Goal: Feedback & Contribution: Submit feedback/report problem

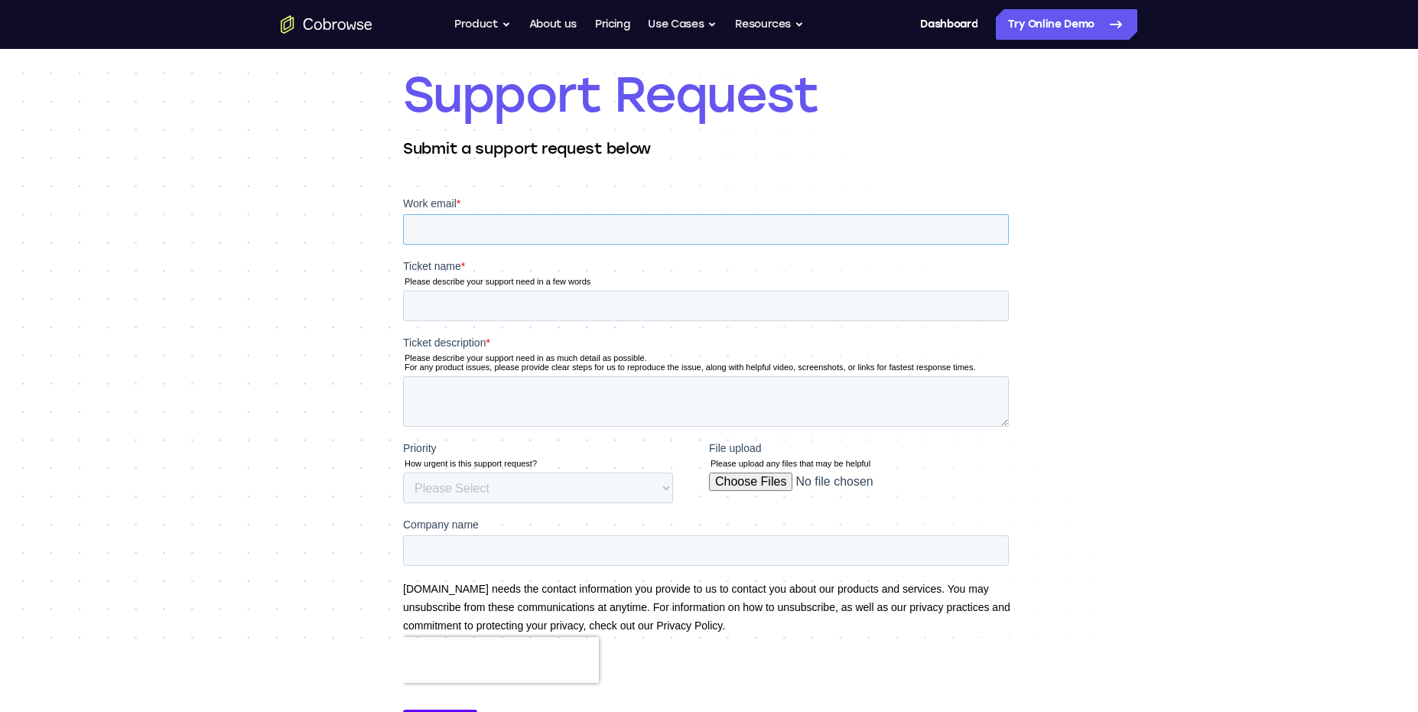
click at [444, 229] on input "Work email *" at bounding box center [706, 229] width 606 height 31
type input "[PERSON_NAME][EMAIL_ADDRESS][DOMAIN_NAME]"
click at [473, 312] on input "Ticket name *" at bounding box center [706, 306] width 606 height 31
type input "Cobrowse obfuscating screen in some instances"
click at [441, 395] on textarea "Ticket description *" at bounding box center [706, 401] width 606 height 50
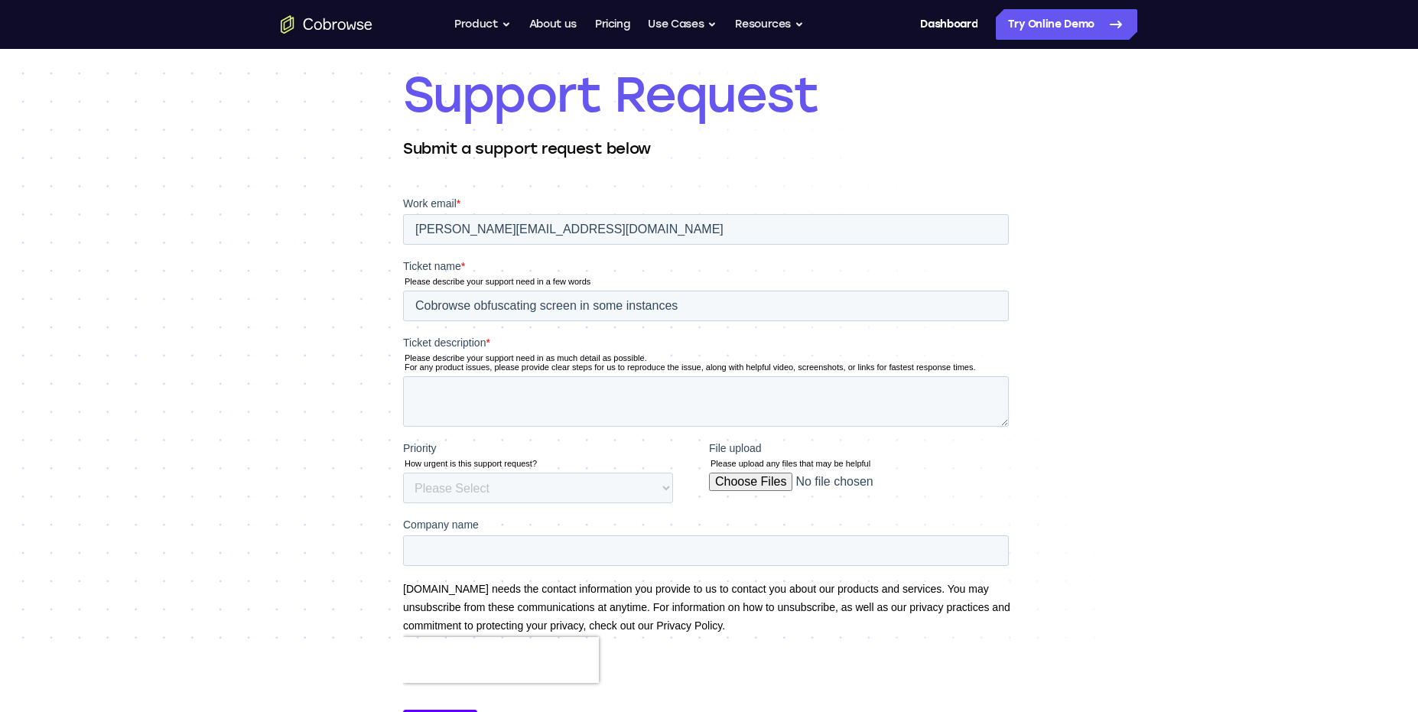
click at [763, 477] on div "File upload Please upload any files that may be helpful" at bounding box center [862, 472] width 306 height 63
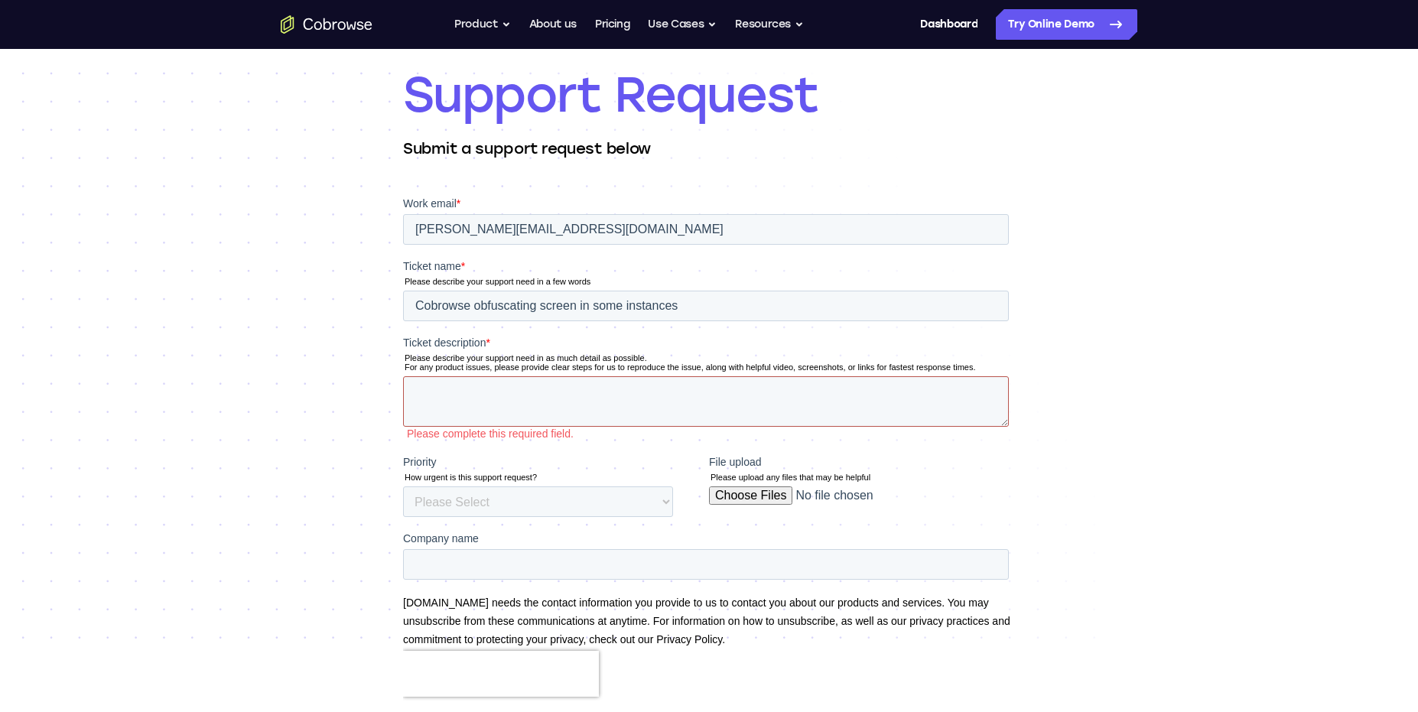
click at [542, 398] on textarea "Ticket description *" at bounding box center [706, 401] width 606 height 50
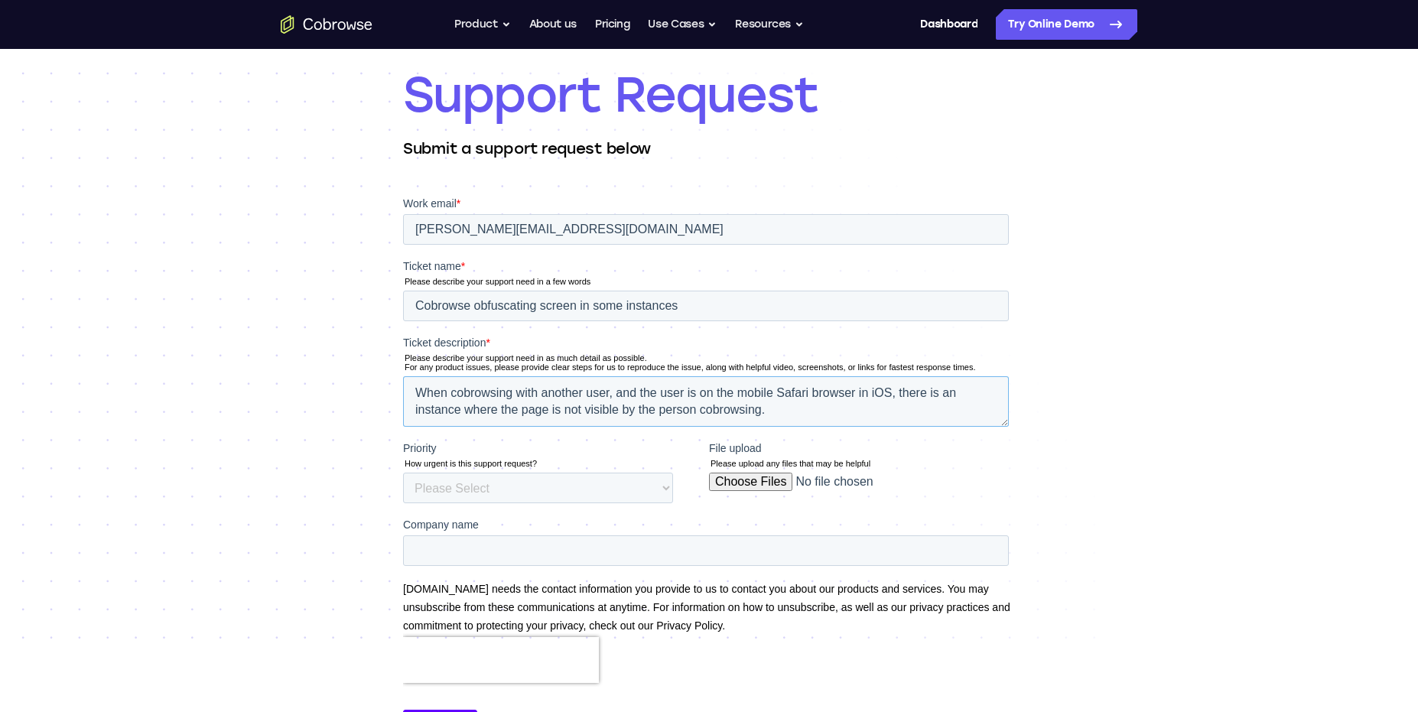
type textarea "When cobrowsing with another user, and the user is on the mobile Safari browser…"
click at [747, 487] on input "File upload" at bounding box center [859, 488] width 300 height 31
type input "C:\fakepath\cobrowse.png"
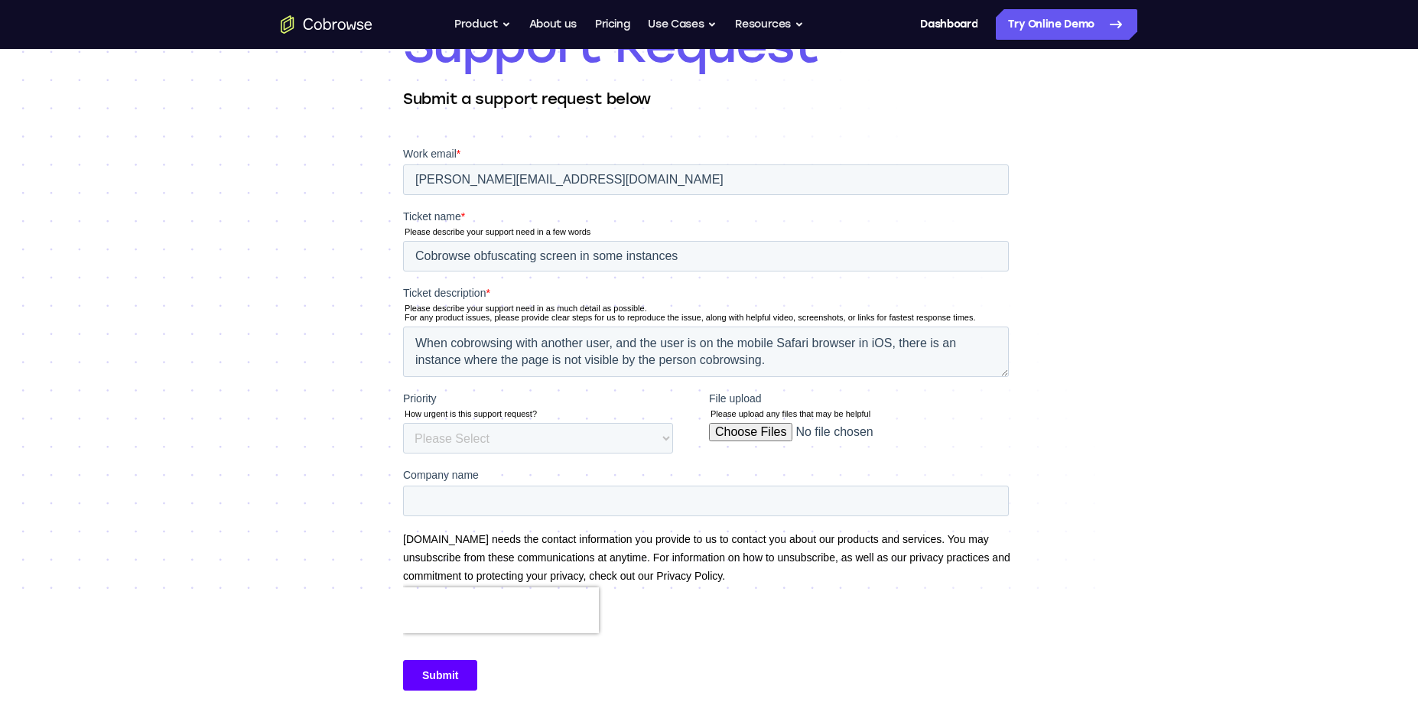
scroll to position [130, 0]
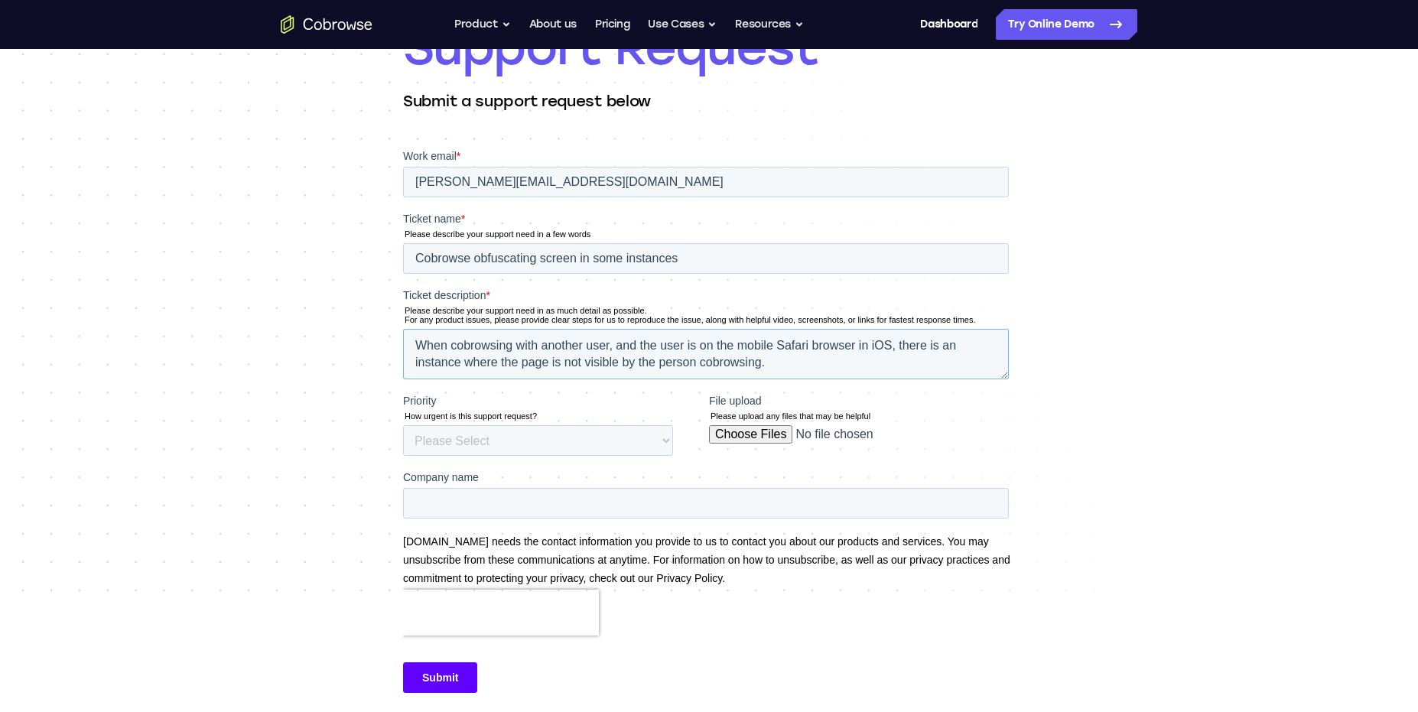
click at [792, 364] on textarea "When cobrowsing with another user, and the user is on the mobile Safari browser…" at bounding box center [706, 354] width 606 height 50
type textarea "When cobrowsing with another user, and the user is on the mobile Safari browser…"
click at [758, 434] on input "File upload" at bounding box center [859, 440] width 300 height 31
type input "C:\fakepath\Cobrowse session data.png"
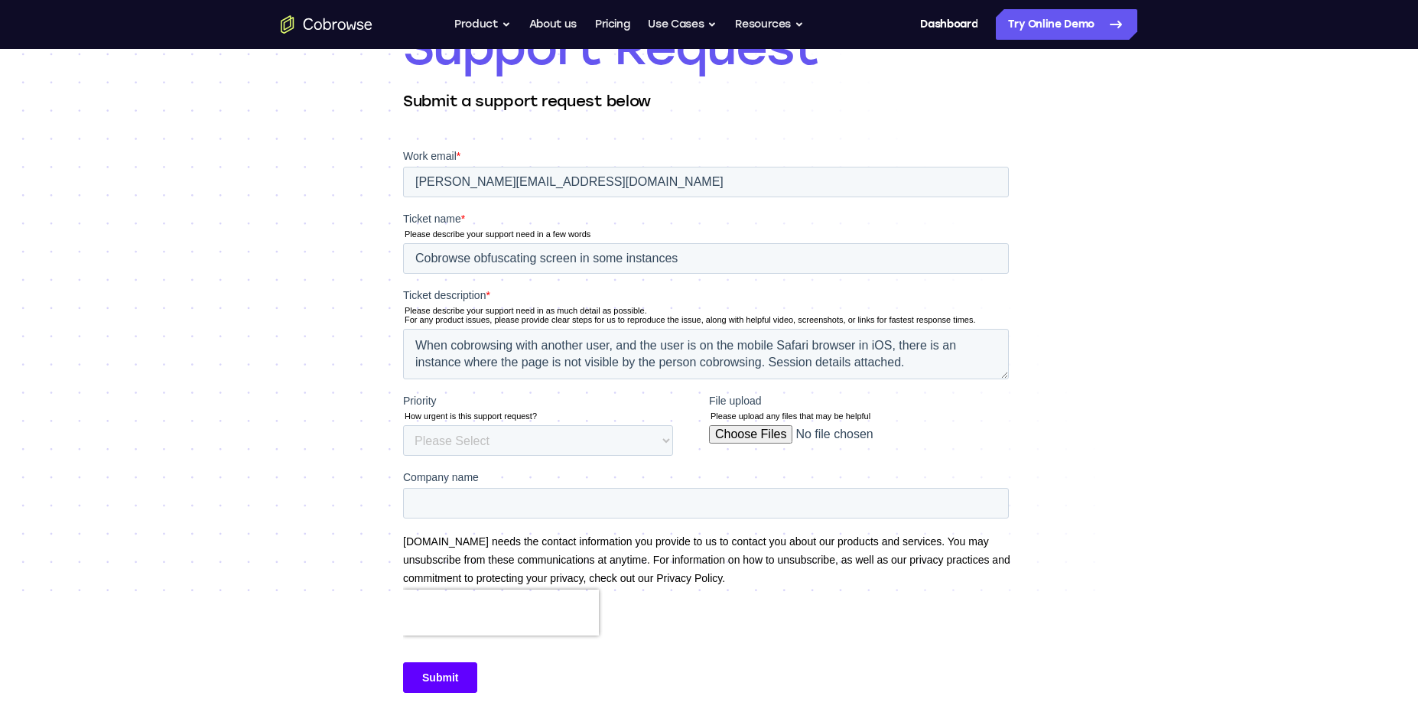
click at [776, 438] on input "File upload" at bounding box center [859, 440] width 300 height 31
click at [739, 435] on input "File upload" at bounding box center [859, 440] width 300 height 31
type input "C:\fakepath\Cobrowse session data.png"
click at [507, 445] on select "Please Select Low Medium High" at bounding box center [538, 440] width 270 height 31
select select "MEDIUM"
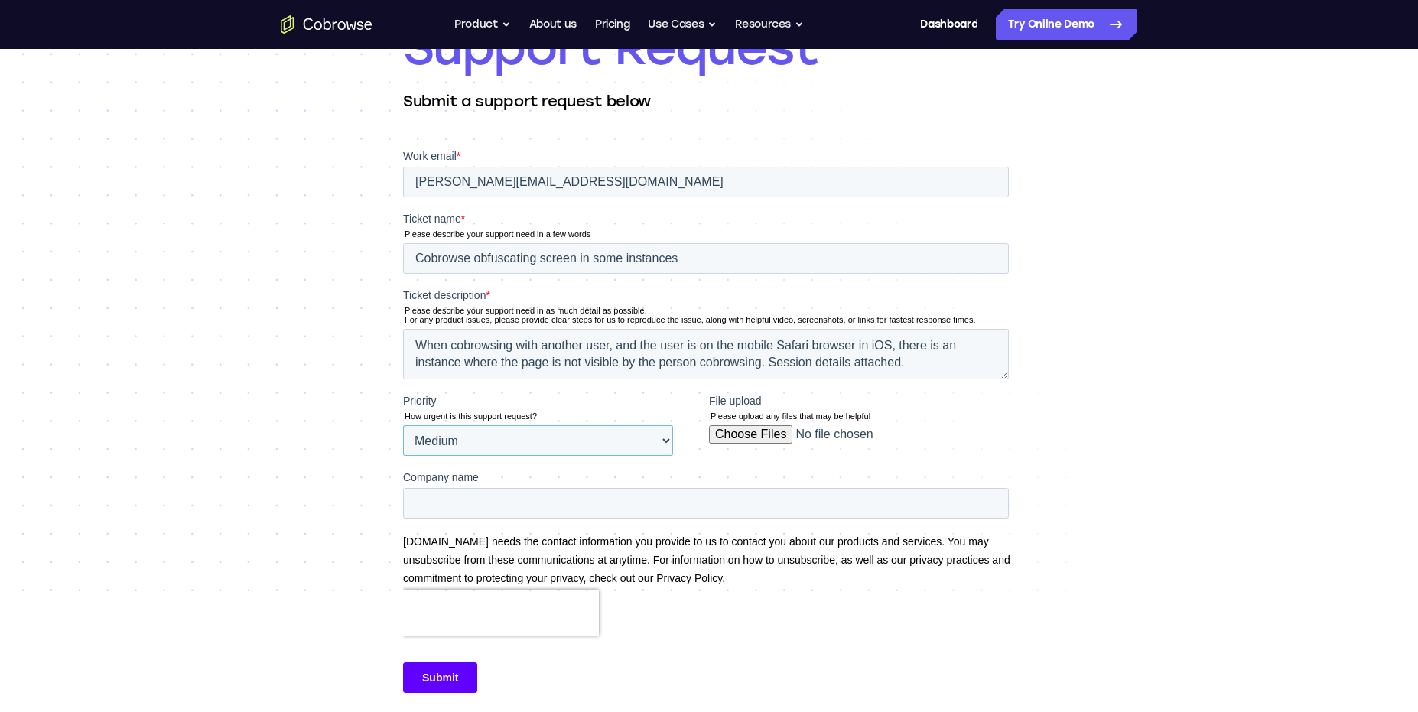
click at [403, 425] on select "Please Select Low Medium High" at bounding box center [538, 440] width 270 height 31
click at [503, 503] on input "Company name" at bounding box center [706, 503] width 606 height 31
type input "RentRedi"
click at [929, 363] on textarea "When cobrowsing with another user, and the user is on the mobile Safari browser…" at bounding box center [706, 354] width 606 height 50
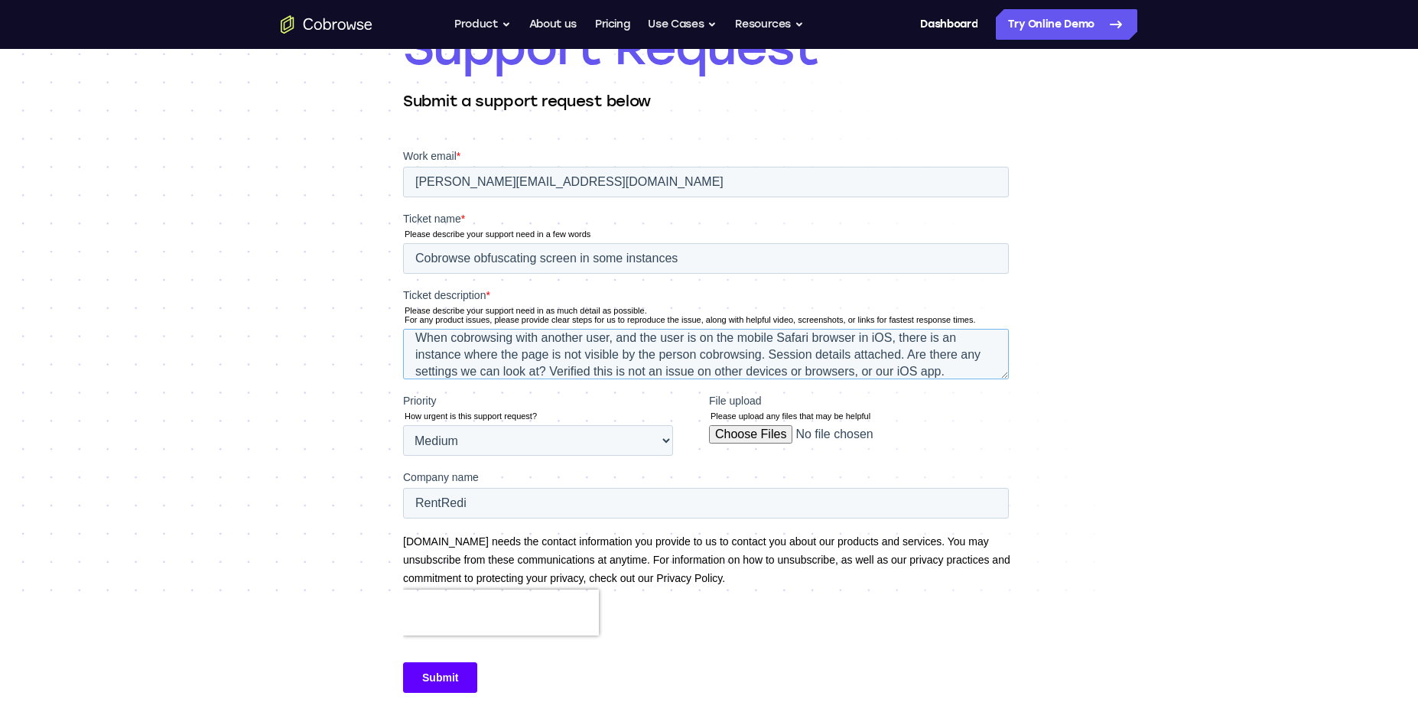
scroll to position [17, 0]
drag, startPoint x: 916, startPoint y: 355, endPoint x: 574, endPoint y: 364, distance: 341.3
click at [574, 364] on textarea "When cobrowsing with another user, and the user is on the mobile Safari browser…" at bounding box center [706, 354] width 606 height 50
click at [759, 366] on textarea "When cobrowsing with another user, and the user is on the mobile Safari browser…" at bounding box center [706, 354] width 606 height 50
paste textarea "Are there any settings we can look at?"
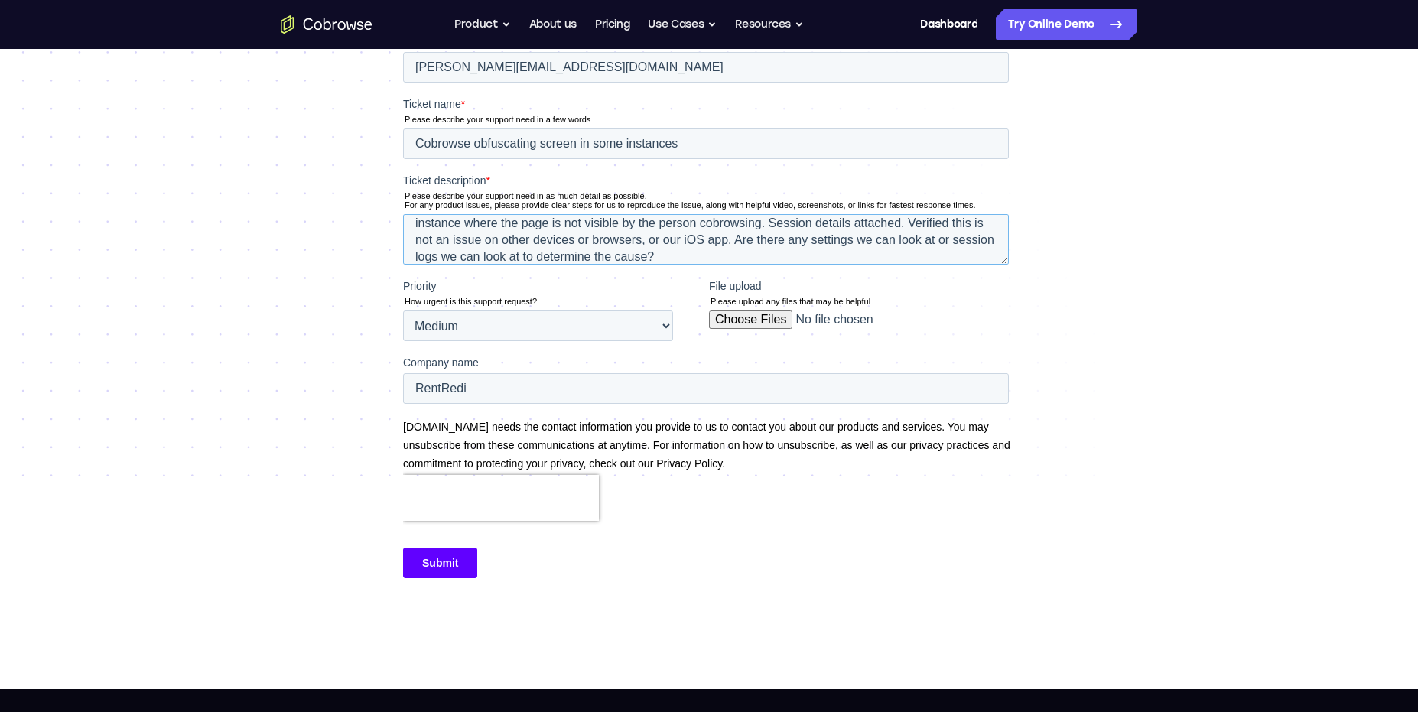
scroll to position [176, 0]
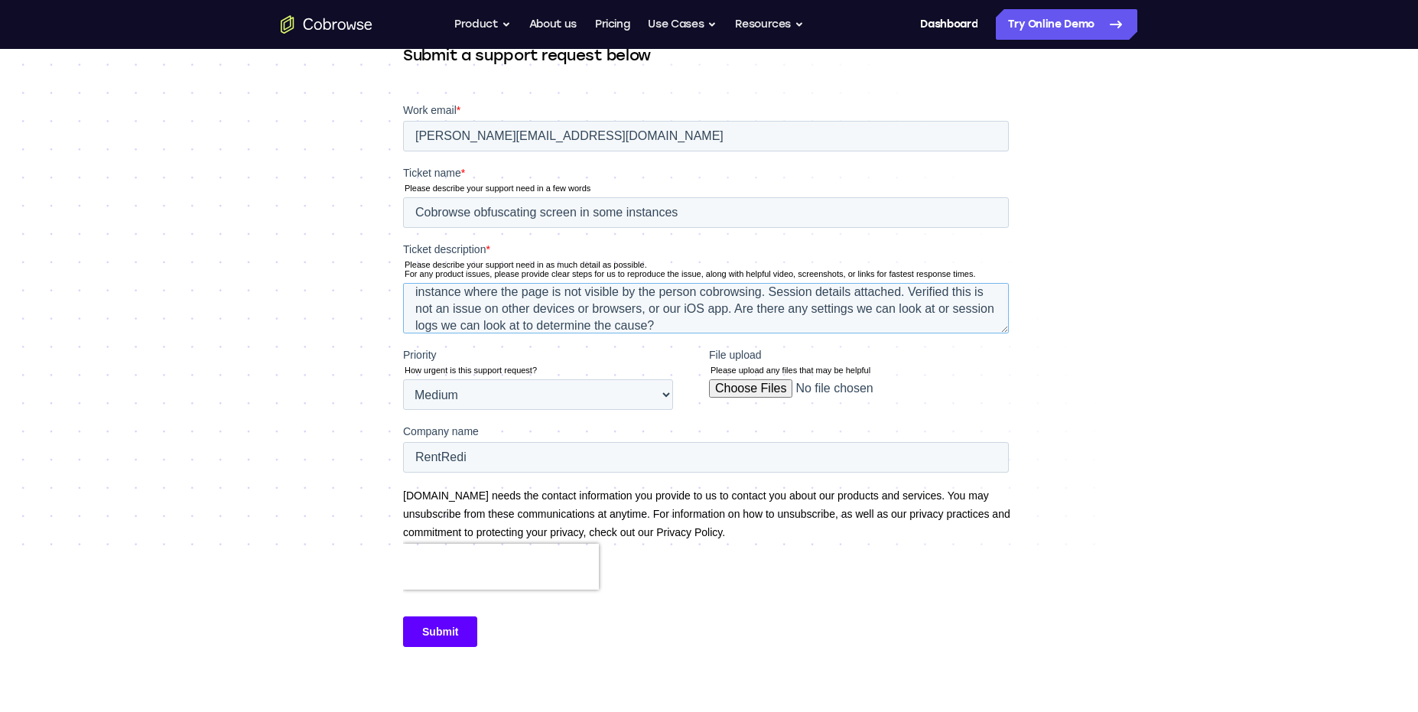
type textarea "When cobrowsing with another user, and the user is on the mobile Safari browser…"
click at [562, 135] on input "[PERSON_NAME][EMAIL_ADDRESS][DOMAIN_NAME]" at bounding box center [706, 136] width 606 height 31
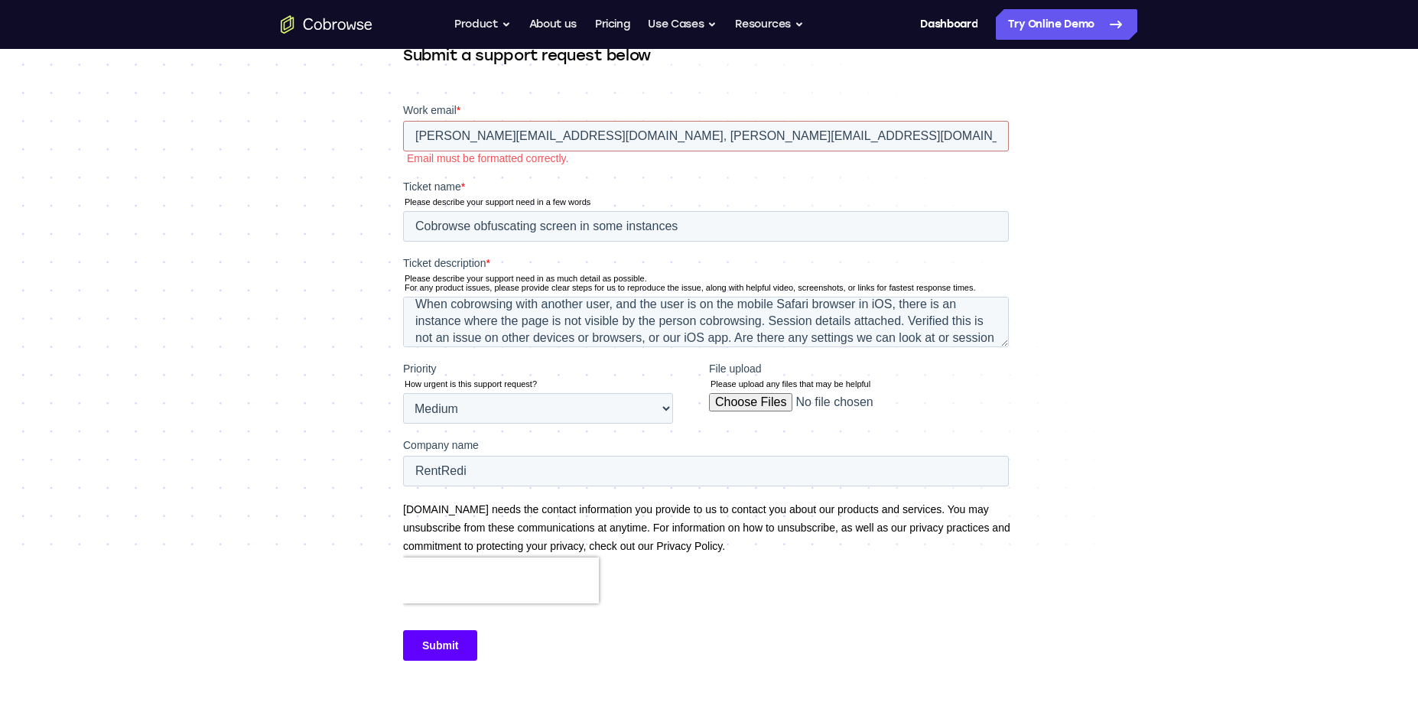
scroll to position [0, 0]
type input "[PERSON_NAME][EMAIL_ADDRESS][DOMAIN_NAME], [PERSON_NAME][EMAIL_ADDRESS][DOMAIN_…"
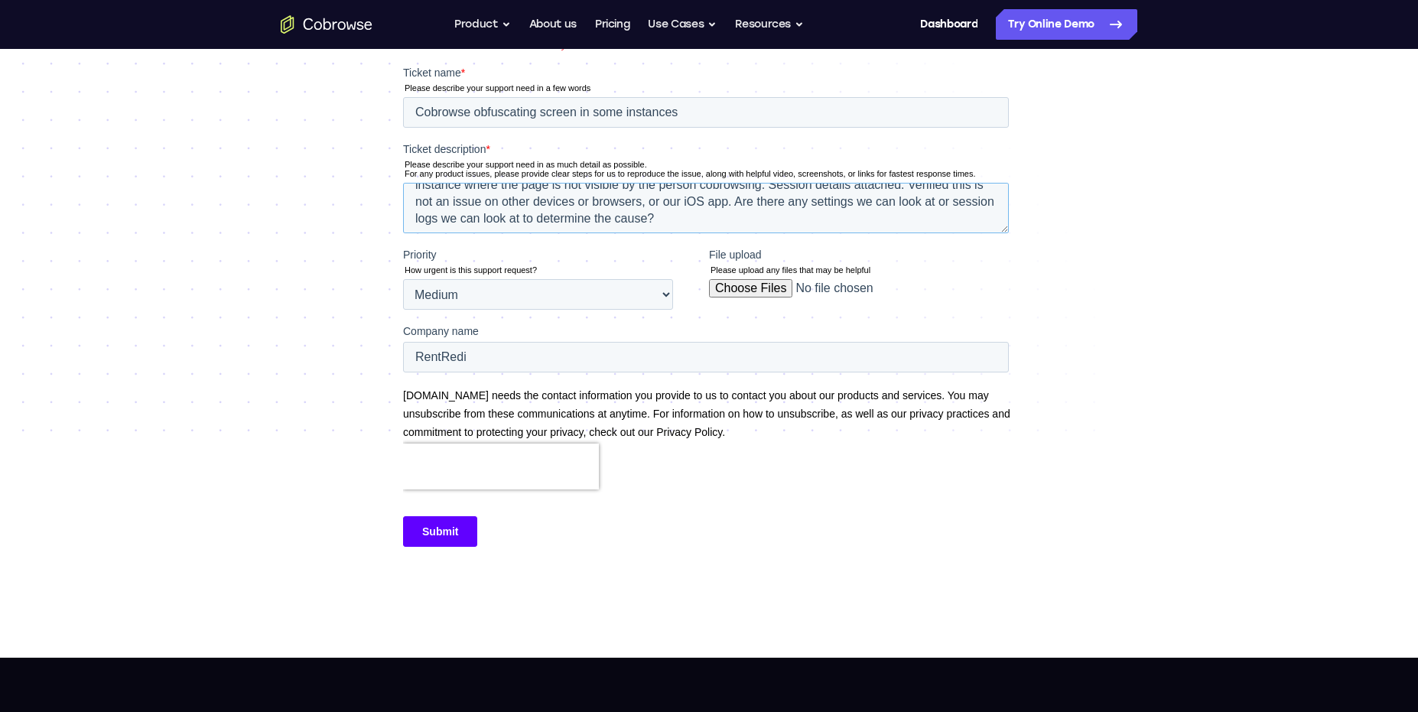
scroll to position [33, 0]
click at [728, 216] on textarea "When cobrowsing with another user, and the user is on the mobile Safari browser…" at bounding box center [706, 208] width 606 height 50
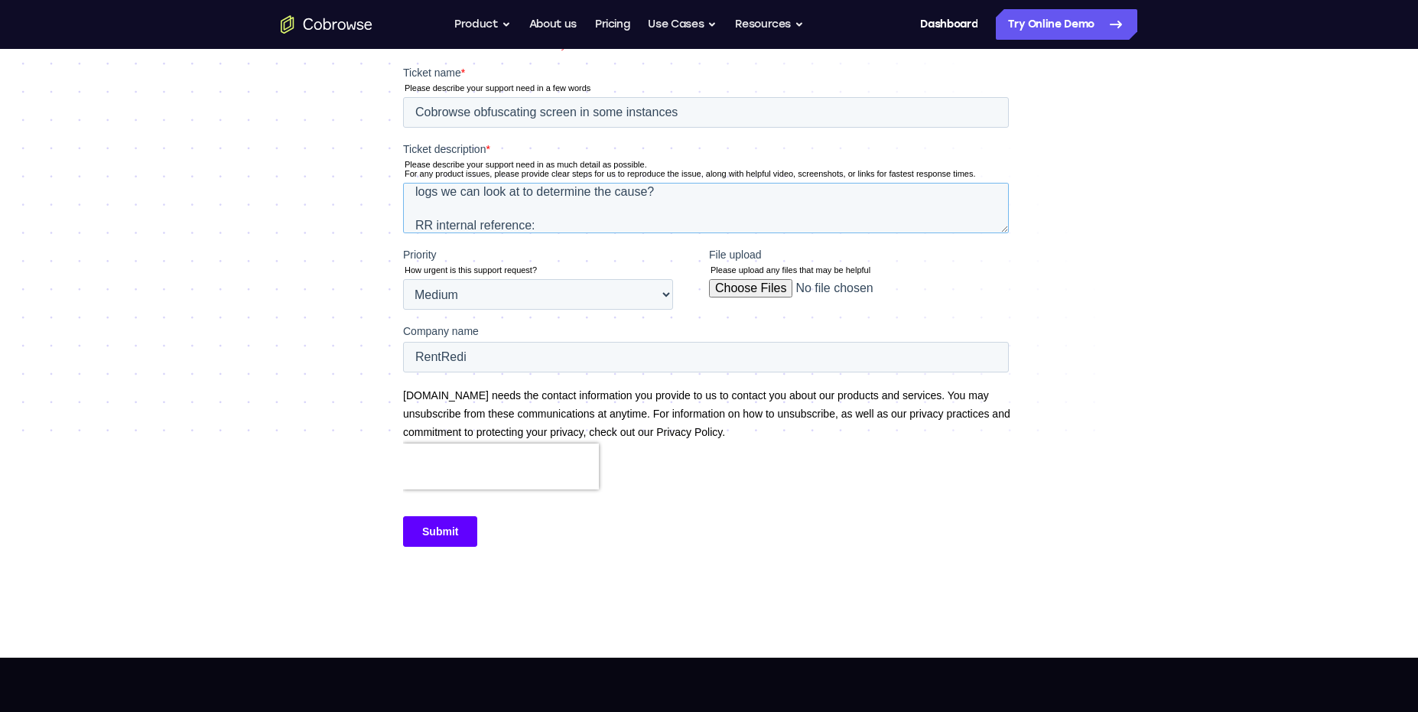
paste textarea "RR-15644: [Deposit Tracking] Deposit amount displayed compared to payments incl…"
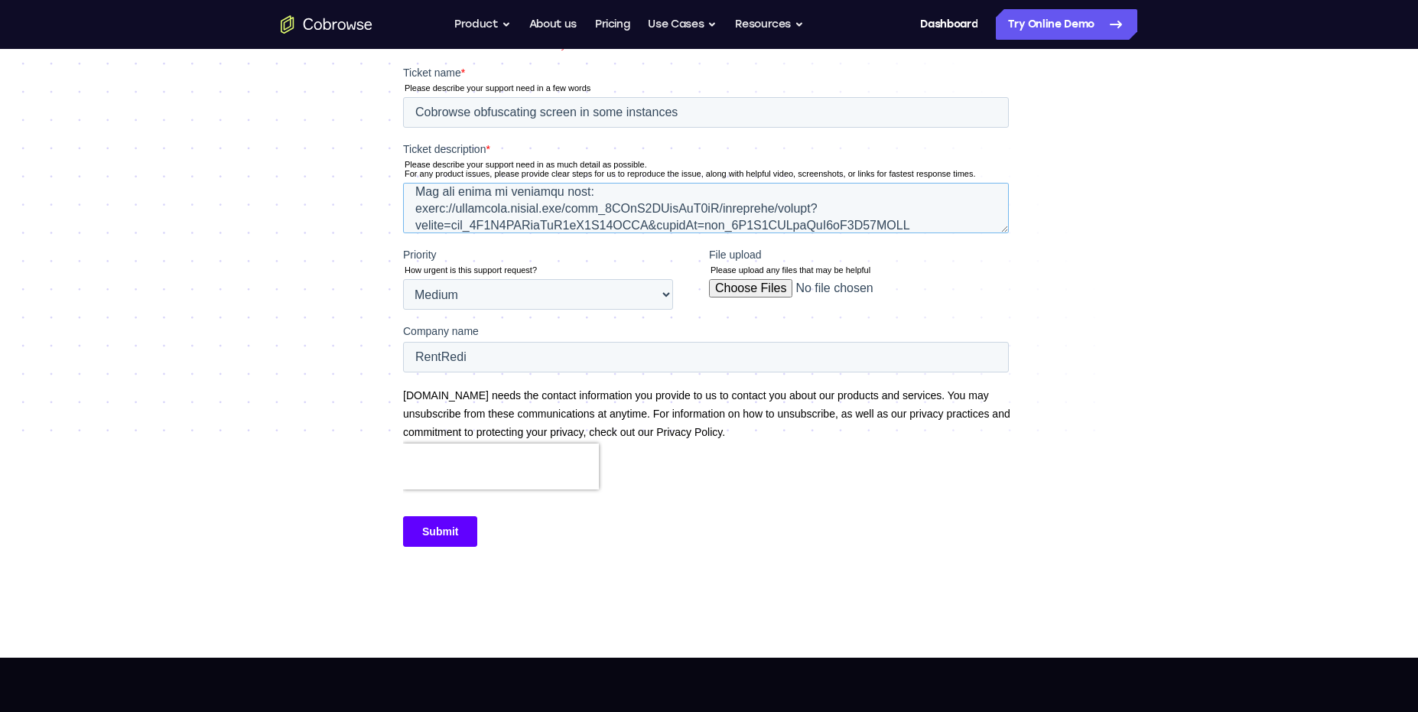
drag, startPoint x: 418, startPoint y: 193, endPoint x: 447, endPoint y: 198, distance: 28.8
click at [418, 193] on textarea "Ticket description *" at bounding box center [706, 208] width 606 height 50
drag, startPoint x: 447, startPoint y: 198, endPoint x: 849, endPoint y: 233, distance: 403.8
click at [849, 233] on textarea "Ticket description *" at bounding box center [706, 208] width 606 height 50
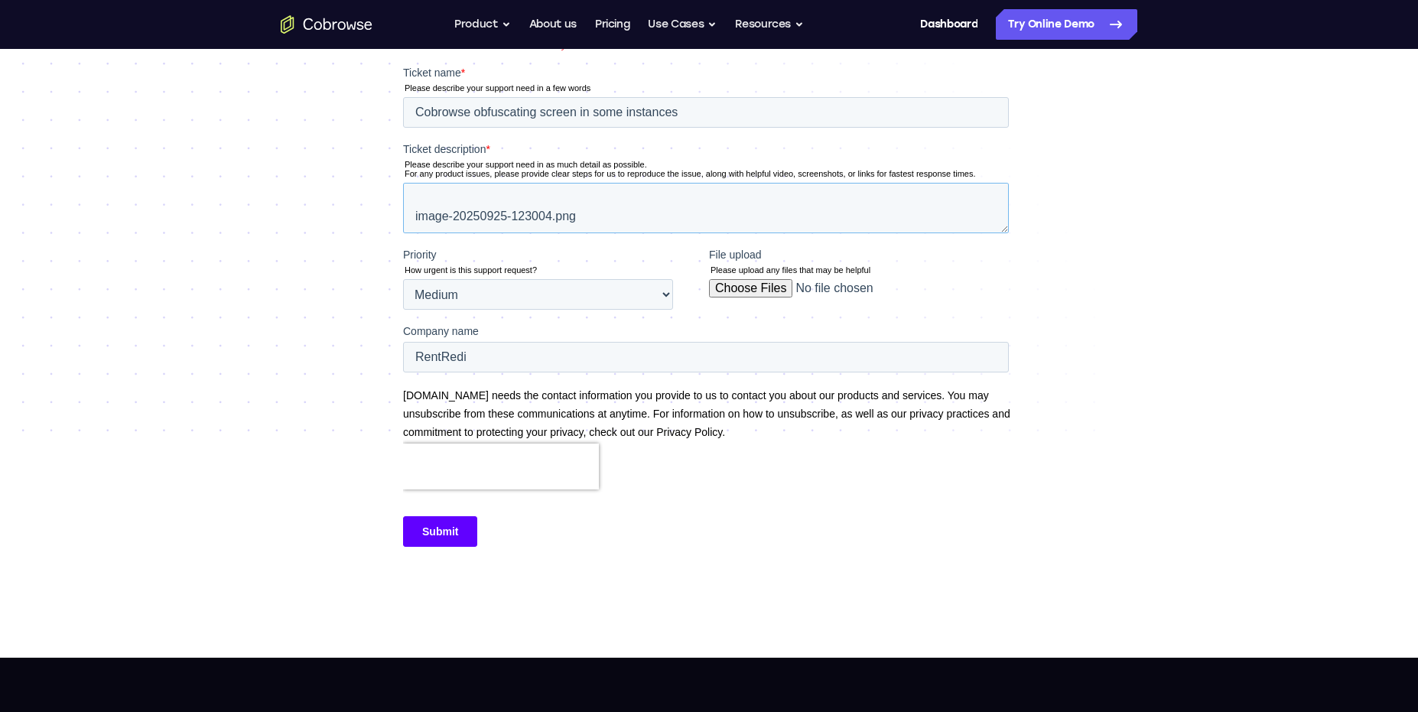
scroll to position [292, 0]
click at [626, 224] on textarea "When cobrowsing with another user, and the user is on the mobile Safari browser…" at bounding box center [706, 208] width 606 height 50
drag, startPoint x: 577, startPoint y: 223, endPoint x: 530, endPoint y: 200, distance: 52.0
click at [530, 200] on textarea "When cobrowsing with another user, and the user is on the mobile Safari browser…" at bounding box center [706, 208] width 606 height 50
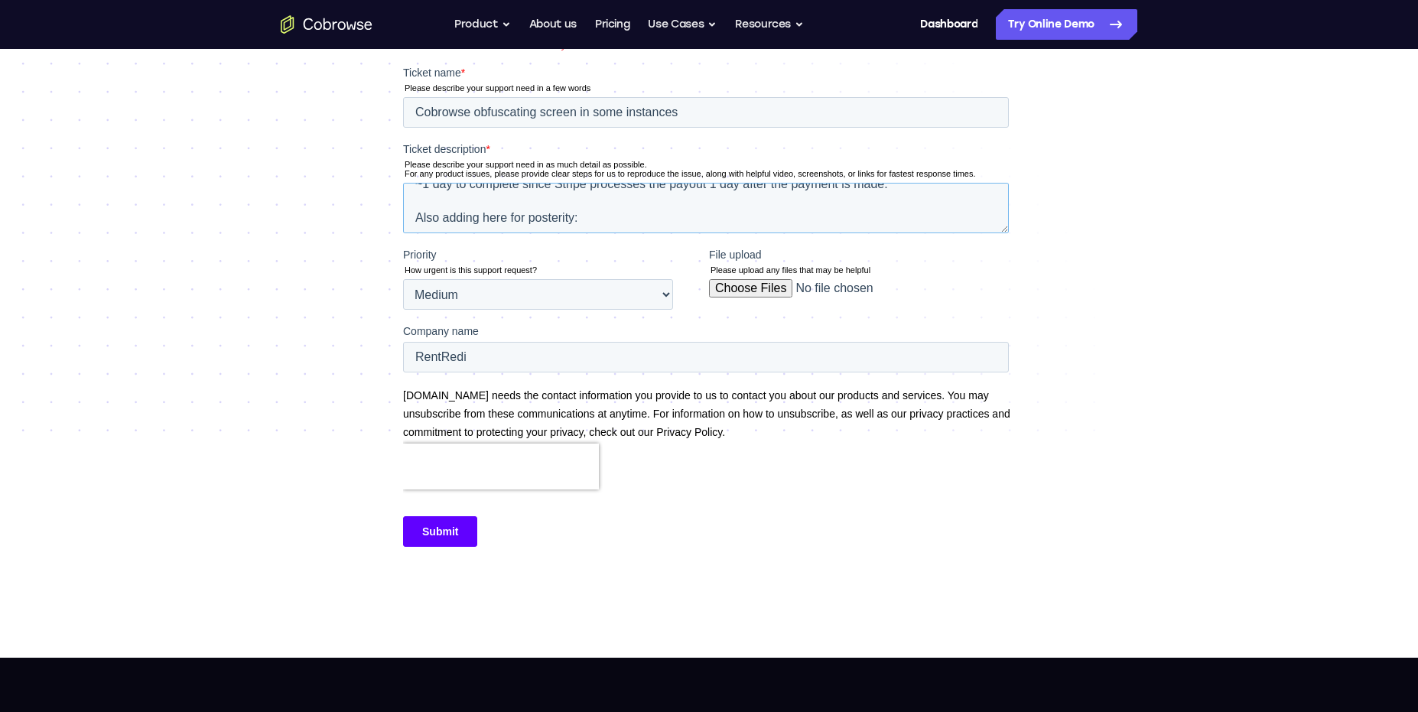
scroll to position [286, 0]
drag, startPoint x: 418, startPoint y: 220, endPoint x: 476, endPoint y: 226, distance: 58.5
click at [476, 226] on textarea "When cobrowsing with another user, and the user is on the mobile Safari browser…" at bounding box center [706, 208] width 606 height 50
drag, startPoint x: 539, startPoint y: 207, endPoint x: 544, endPoint y: 217, distance: 11.0
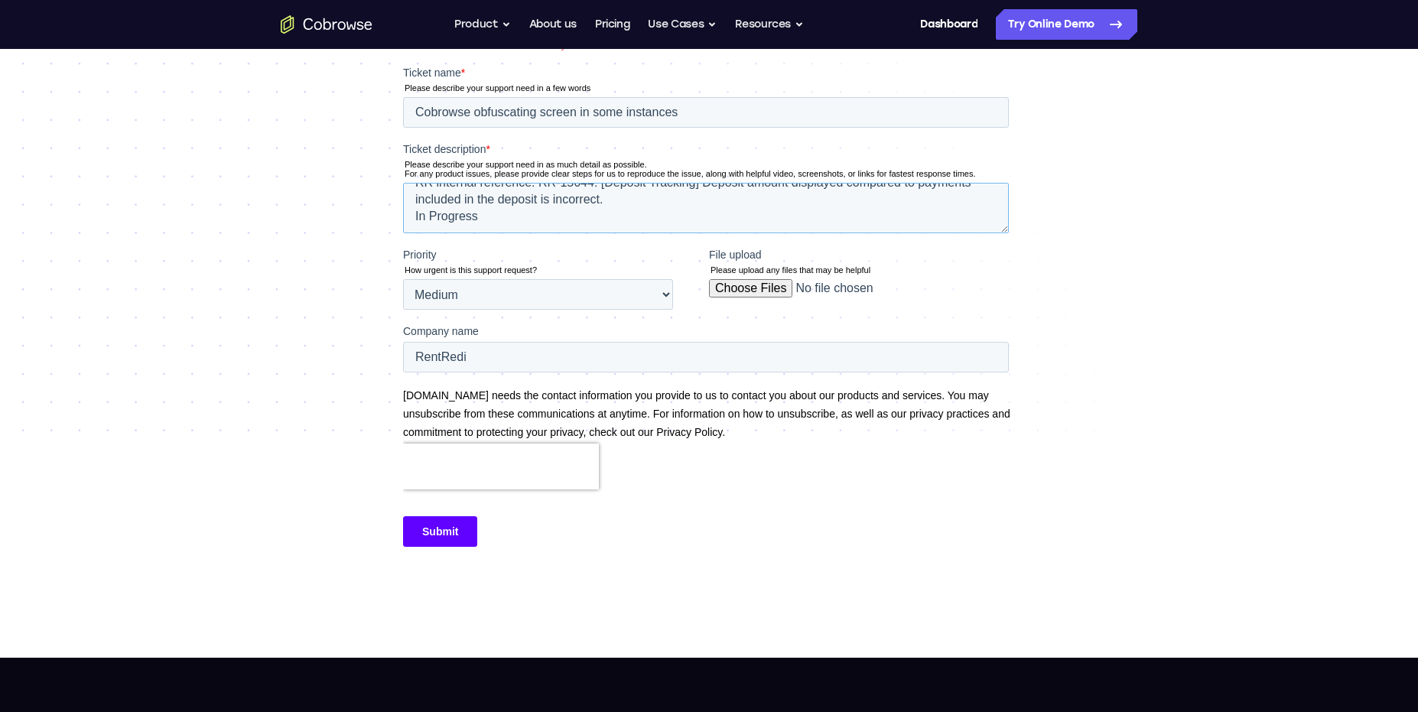
click at [544, 217] on textarea "When cobrowsing with another user, and the user is on the mobile Safari browser…" at bounding box center [706, 208] width 606 height 50
paste textarea "RR-17424"
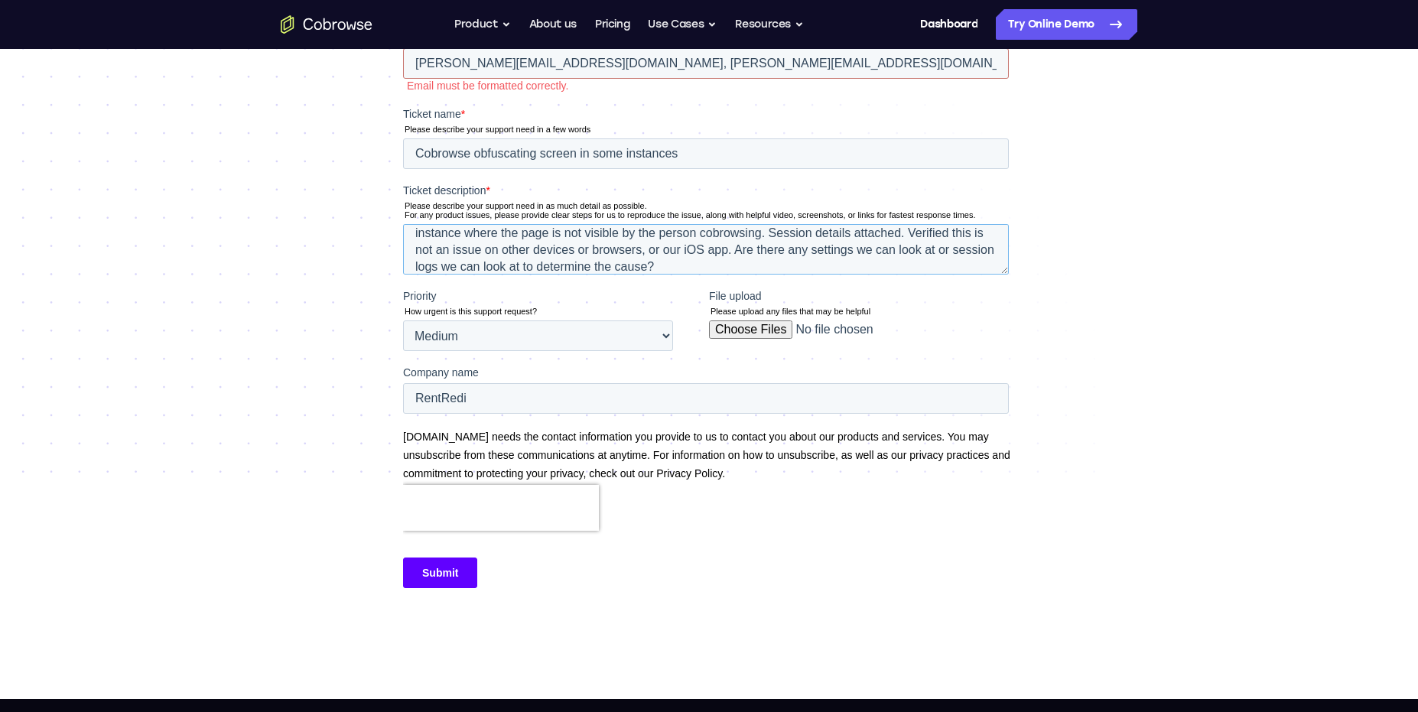
scroll to position [22, 0]
click at [751, 253] on textarea "When cobrowsing with another user, and the user is on the mobile Safari browser…" at bounding box center [706, 249] width 606 height 50
click at [750, 253] on textarea "When cobrowsing with another user, and the user is on the mobile Safari browser…" at bounding box center [706, 249] width 606 height 50
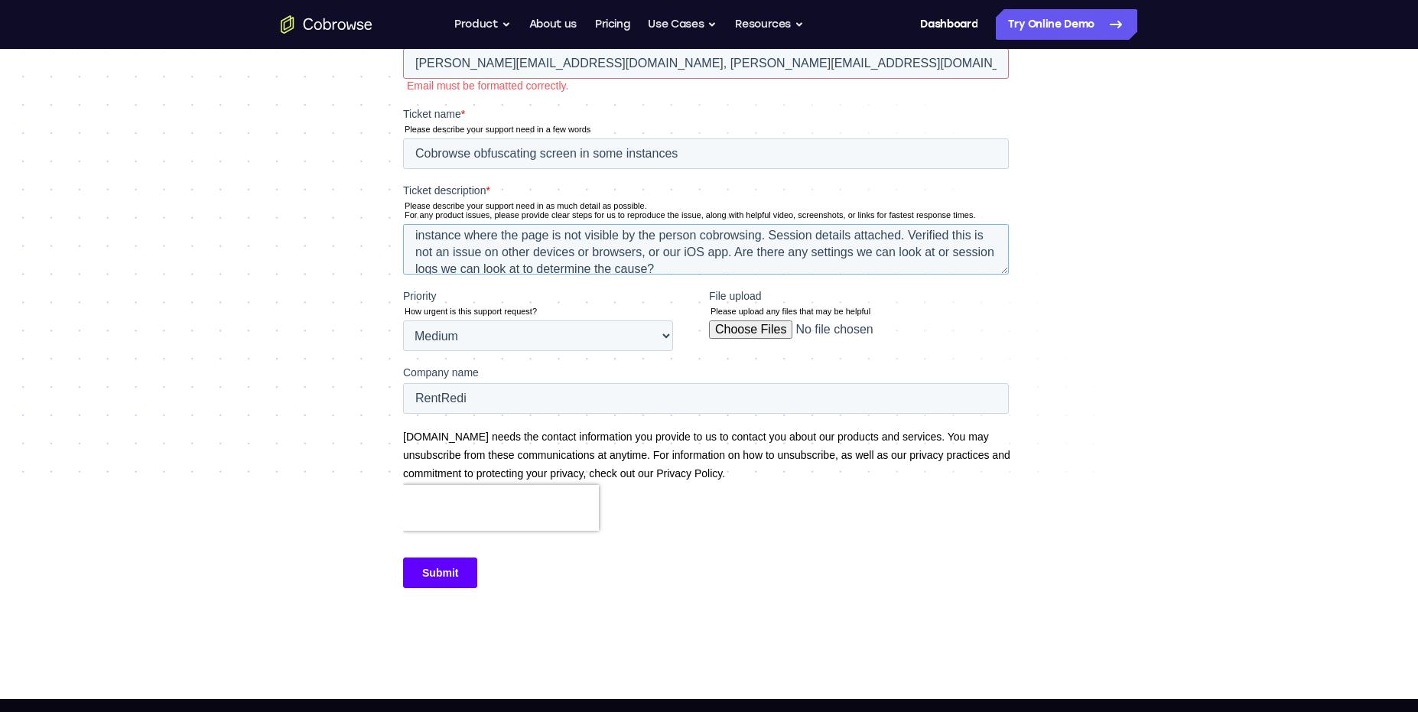
click at [747, 253] on textarea "When cobrowsing with another user, and the user is on the mobile Safari browser…" at bounding box center [706, 249] width 606 height 50
click at [911, 251] on textarea "When cobrowsing with another user, and the user is on the mobile Safari browser…" at bounding box center [706, 249] width 606 height 50
click at [750, 249] on textarea "When cobrowsing with another user, and the user is on the mobile Safari browser…" at bounding box center [706, 249] width 606 height 50
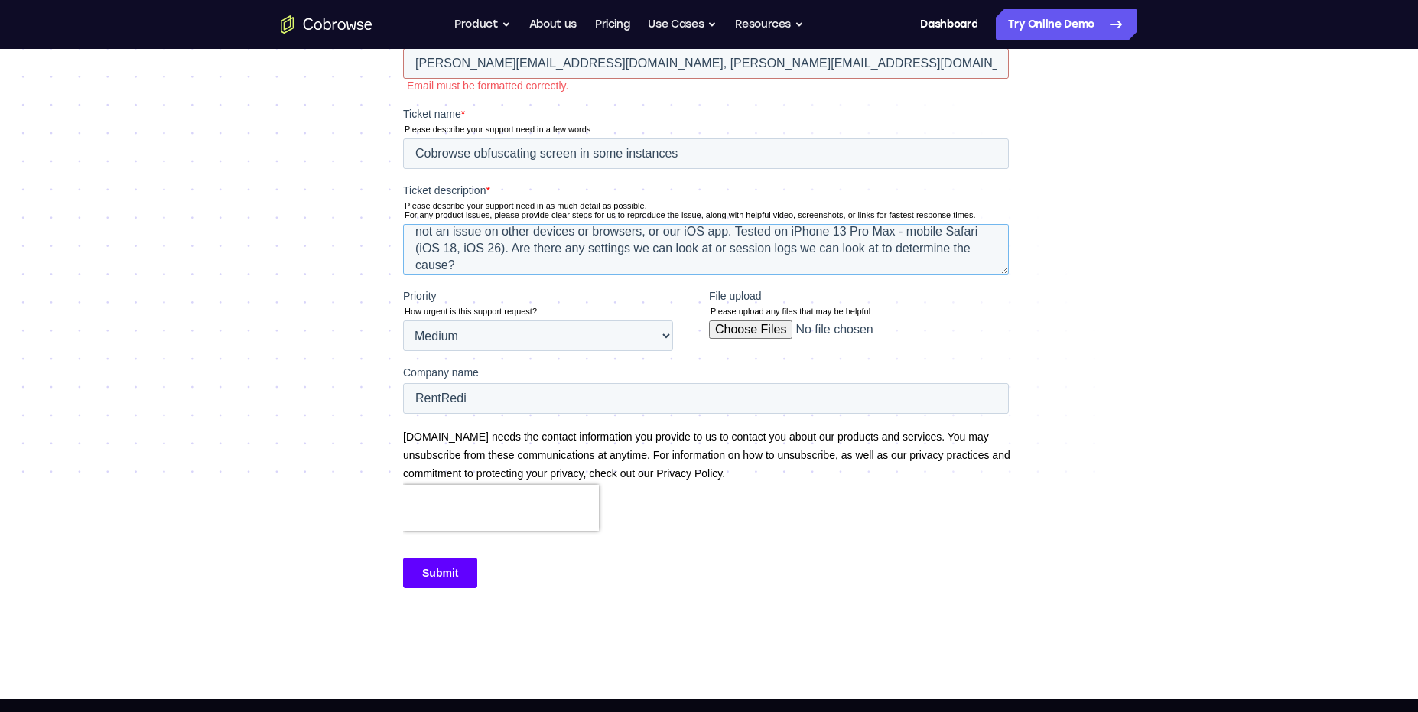
drag, startPoint x: 919, startPoint y: 249, endPoint x: 936, endPoint y: 288, distance: 41.8
click at [919, 249] on textarea "When cobrowsing with another user, and the user is on the mobile Safari browser…" at bounding box center [706, 249] width 606 height 50
click at [681, 249] on textarea "When cobrowsing with another user, and the user is on the mobile Safari browser…" at bounding box center [706, 249] width 606 height 50
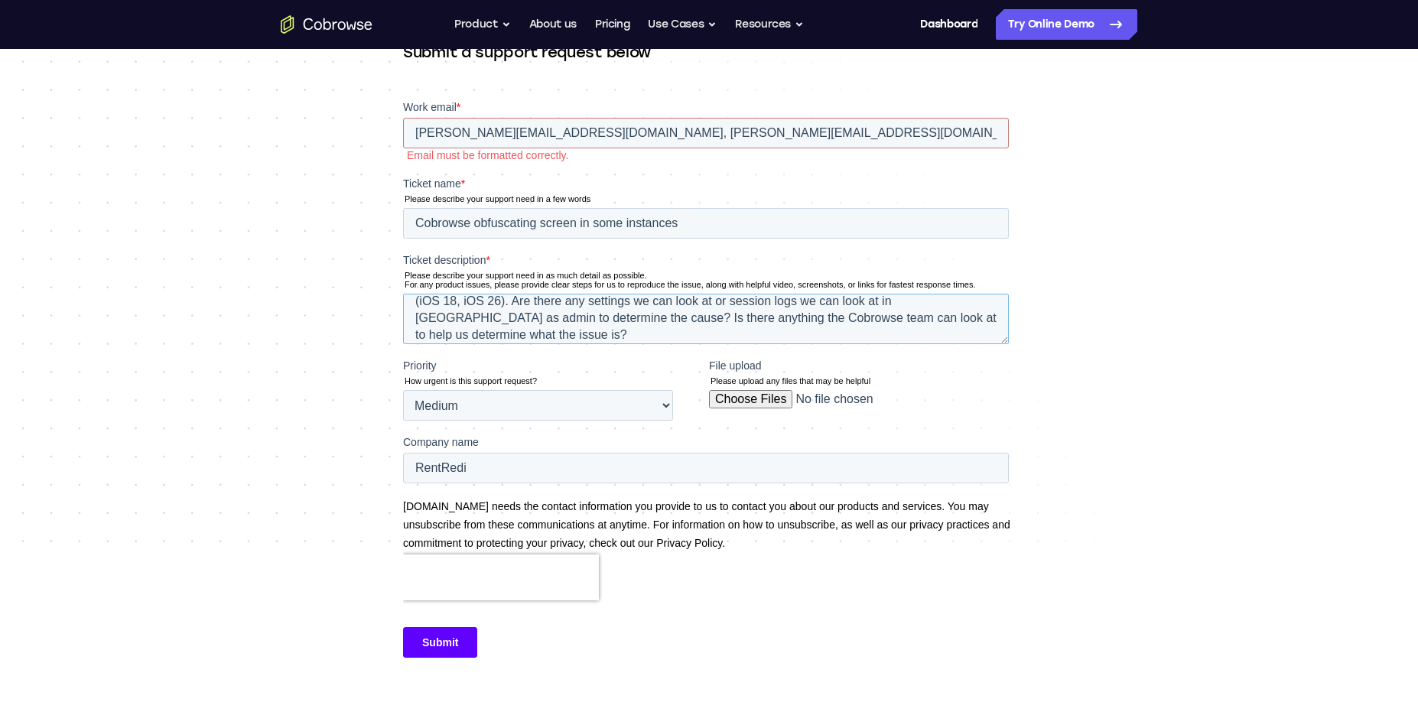
scroll to position [178, 0]
type textarea "When cobrowsing with another user, and the user is on the mobile Safari browser…"
click at [773, 133] on input "[PERSON_NAME][EMAIL_ADDRESS][DOMAIN_NAME], [PERSON_NAME][EMAIL_ADDRESS][DOMAIN_…" at bounding box center [706, 134] width 606 height 31
click at [702, 131] on input "[PERSON_NAME][EMAIL_ADDRESS][DOMAIN_NAME], [PERSON_NAME][EMAIL_ADDRESS][DOMAIN_…" at bounding box center [706, 134] width 606 height 31
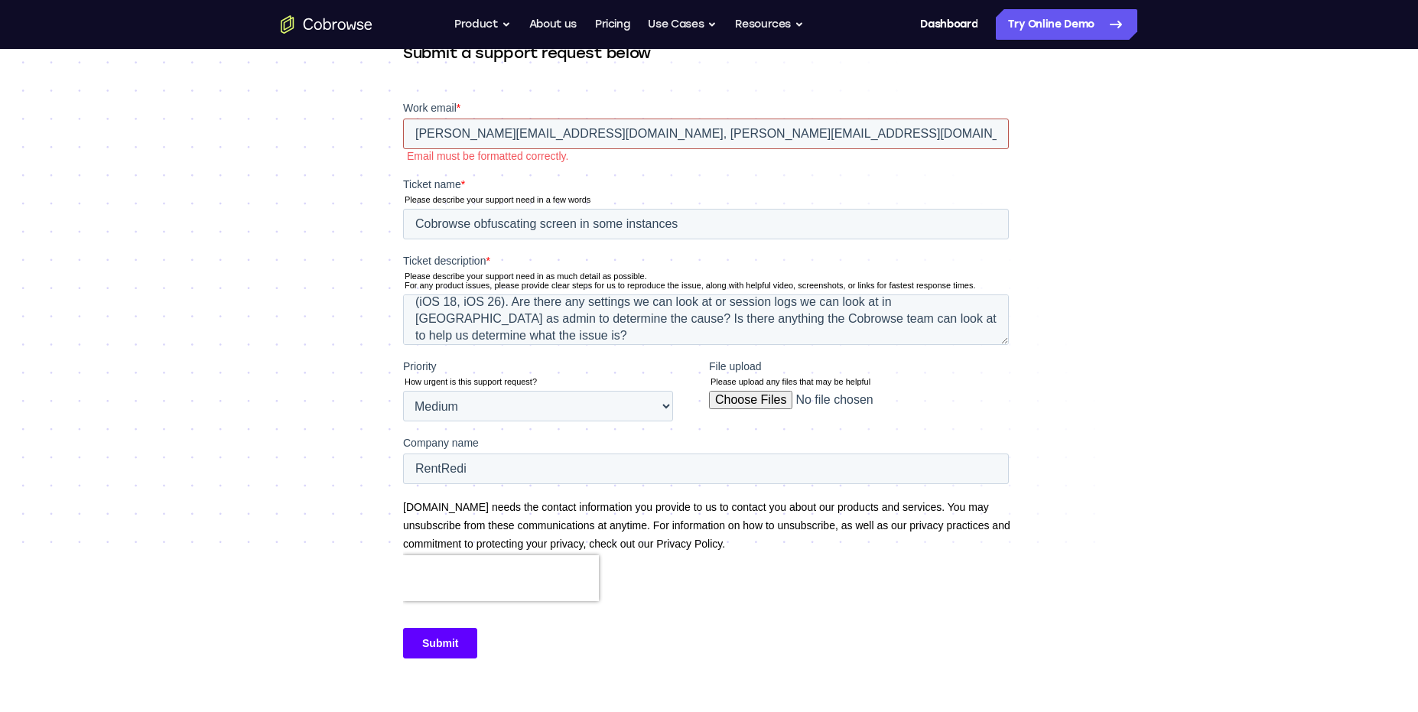
click at [702, 131] on input "[PERSON_NAME][EMAIL_ADDRESS][DOMAIN_NAME], [PERSON_NAME][EMAIL_ADDRESS][DOMAIN_…" at bounding box center [706, 134] width 606 height 31
click at [668, 132] on input "[PERSON_NAME][EMAIL_ADDRESS][DOMAIN_NAME], [PERSON_NAME][EMAIL_ADDRESS][DOMAIN_…" at bounding box center [706, 134] width 606 height 31
click at [657, 135] on input "[PERSON_NAME][EMAIL_ADDRESS][DOMAIN_NAME], [PERSON_NAME][EMAIL_ADDRESS][DOMAIN_…" at bounding box center [706, 134] width 606 height 31
drag, startPoint x: 668, startPoint y: 135, endPoint x: 754, endPoint y: 135, distance: 86.4
click at [752, 135] on input "[PERSON_NAME][EMAIL_ADDRESS][DOMAIN_NAME], [PERSON_NAME][EMAIL_ADDRESS][DOMAIN_…" at bounding box center [706, 134] width 606 height 31
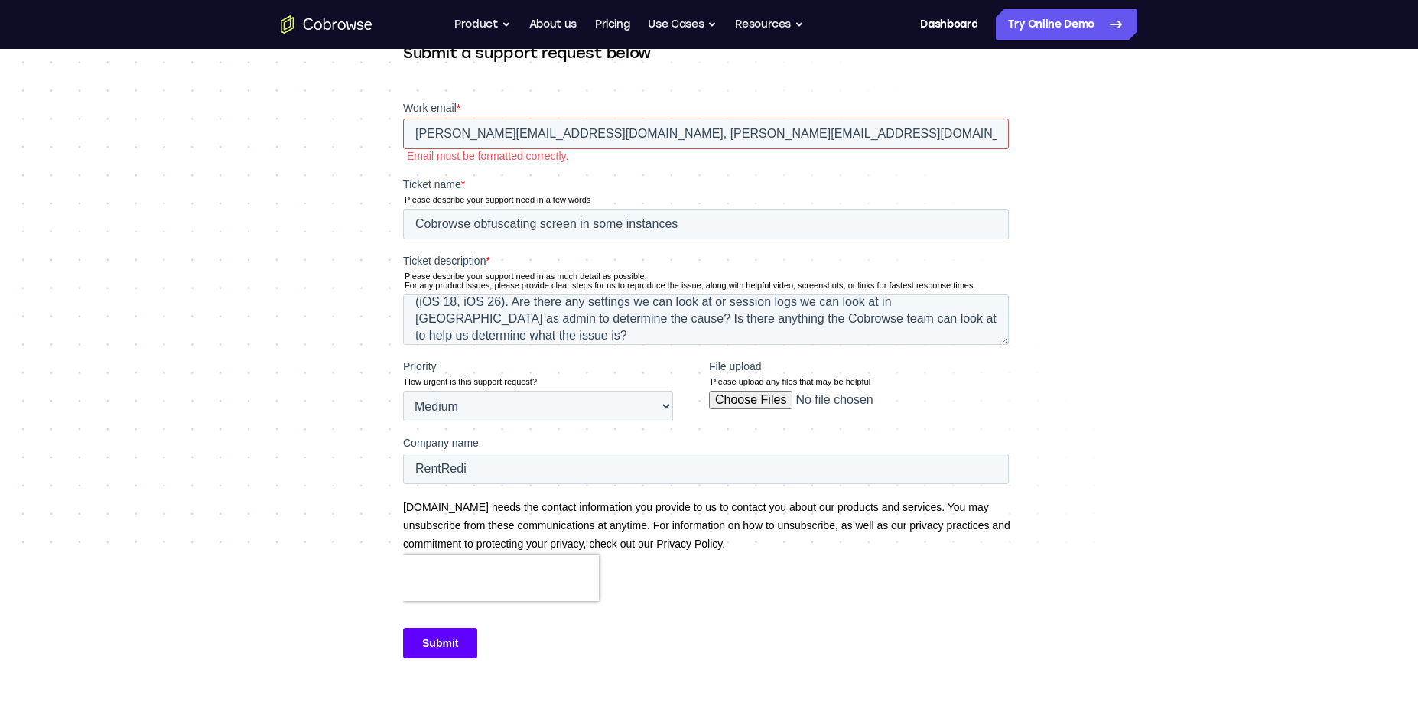
click at [764, 135] on input "[PERSON_NAME][EMAIL_ADDRESS][DOMAIN_NAME], [PERSON_NAME][EMAIL_ADDRESS][DOMAIN_…" at bounding box center [706, 134] width 606 height 31
click at [768, 135] on input "[PERSON_NAME][EMAIL_ADDRESS][DOMAIN_NAME], [PERSON_NAME][EMAIL_ADDRESS][DOMAIN_…" at bounding box center [706, 134] width 606 height 31
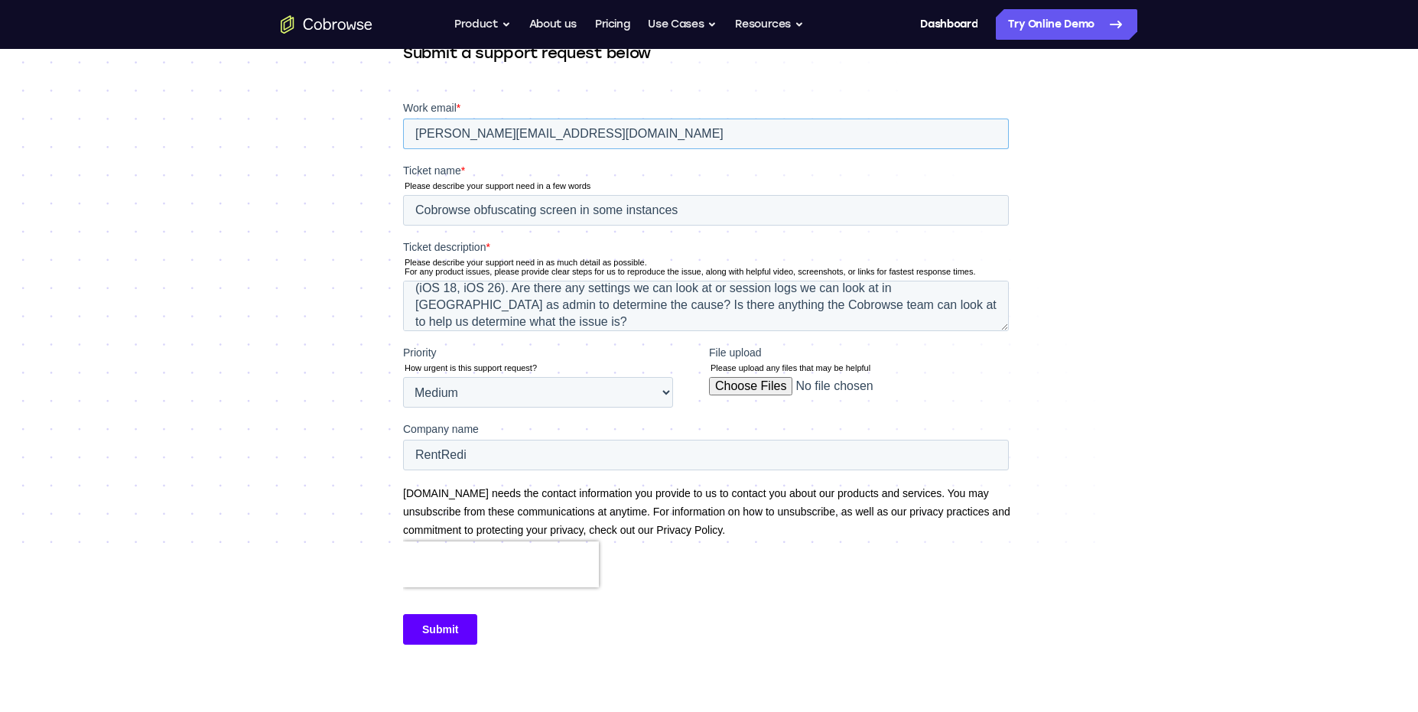
type input "[PERSON_NAME][EMAIL_ADDRESS][DOMAIN_NAME]"
click at [1054, 165] on div "Support Request Submit a support request below" at bounding box center [709, 313] width 1418 height 885
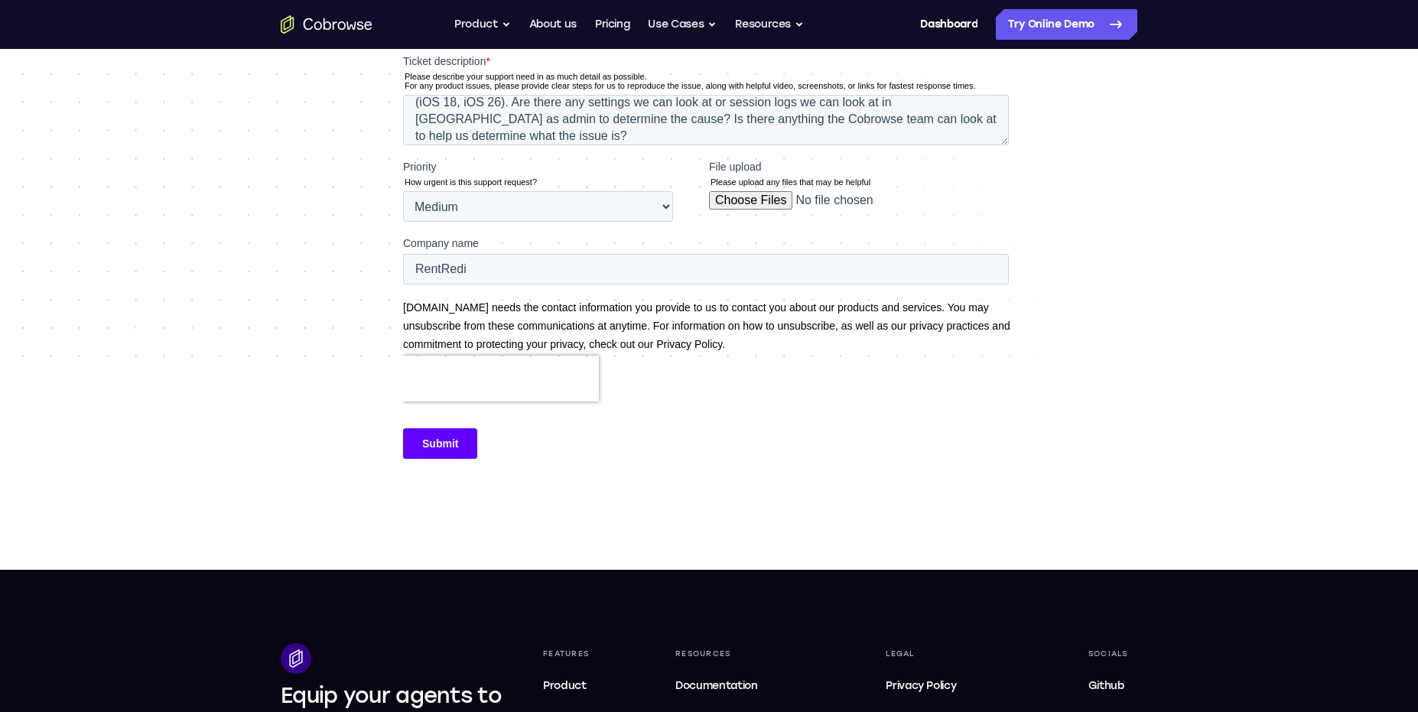
scroll to position [360, 0]
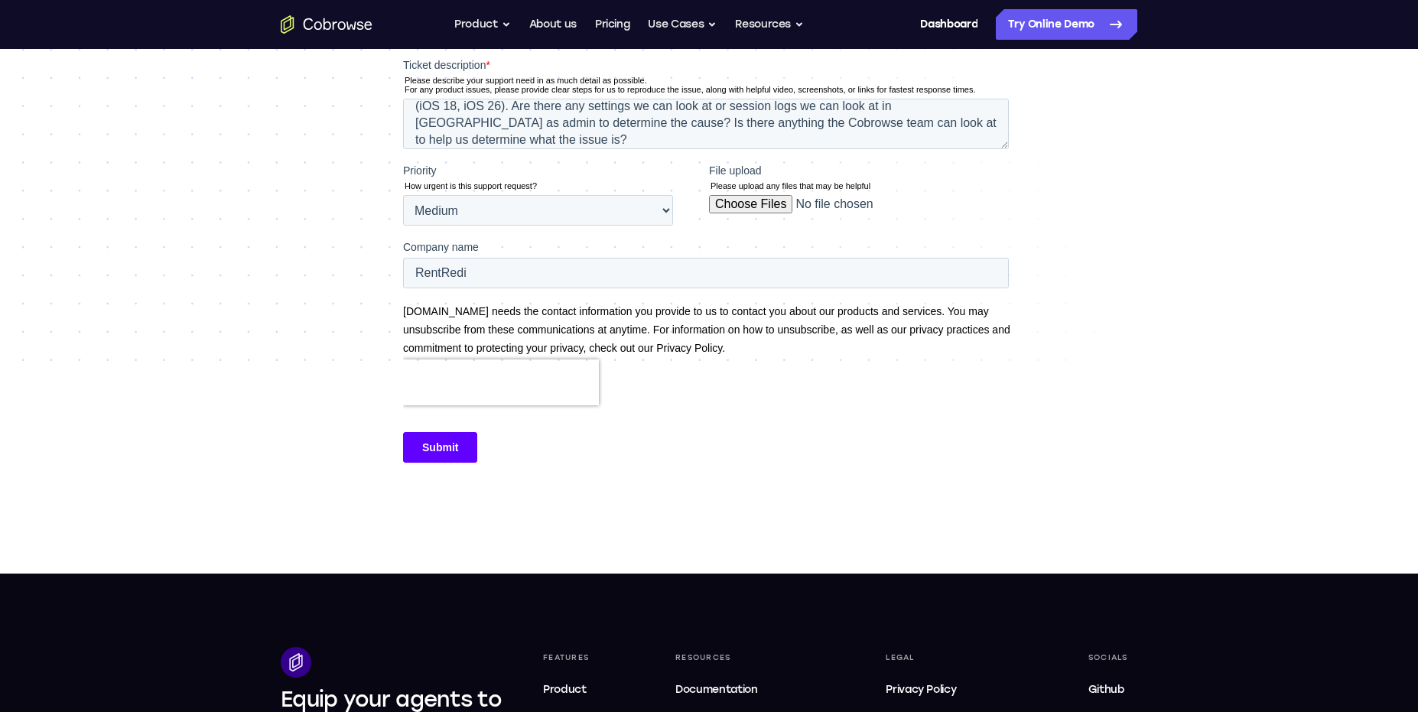
click at [450, 446] on input "Submit" at bounding box center [440, 447] width 74 height 31
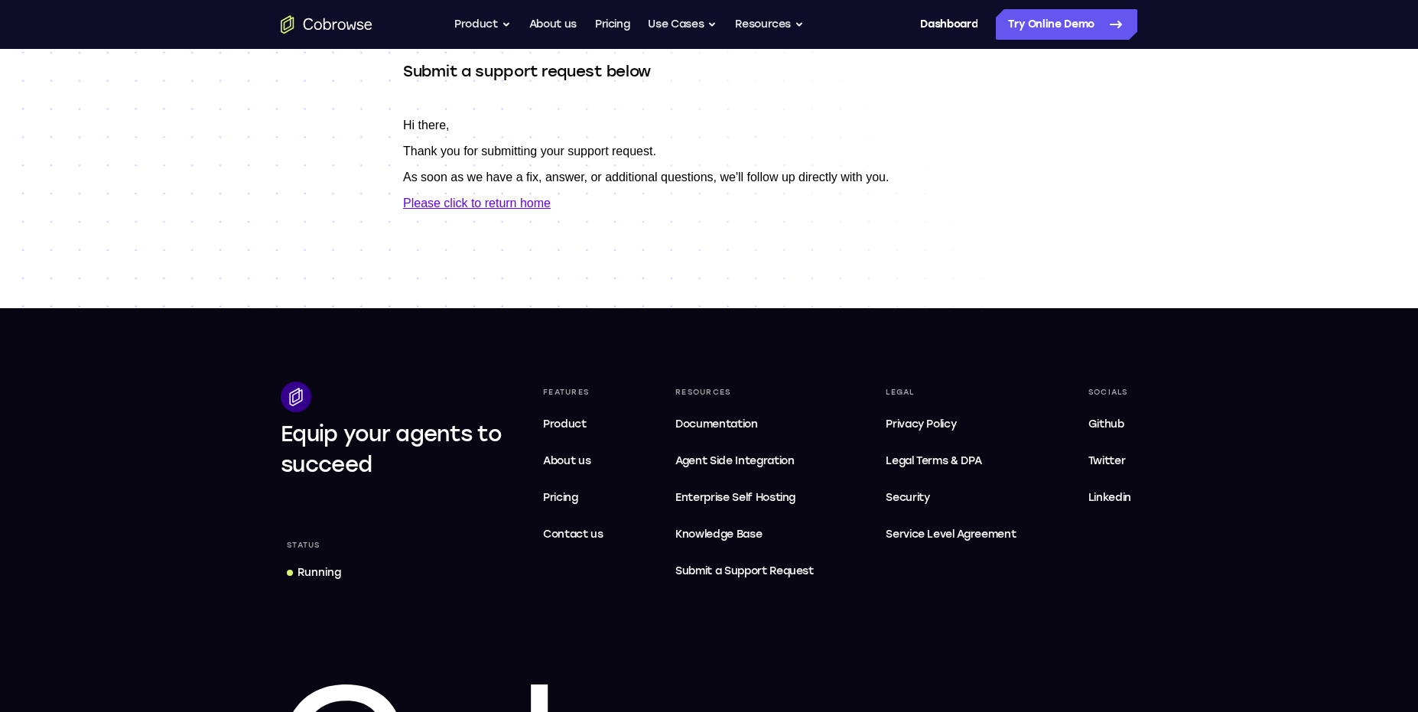
scroll to position [0, 0]
